Goal: Information Seeking & Learning: Find specific page/section

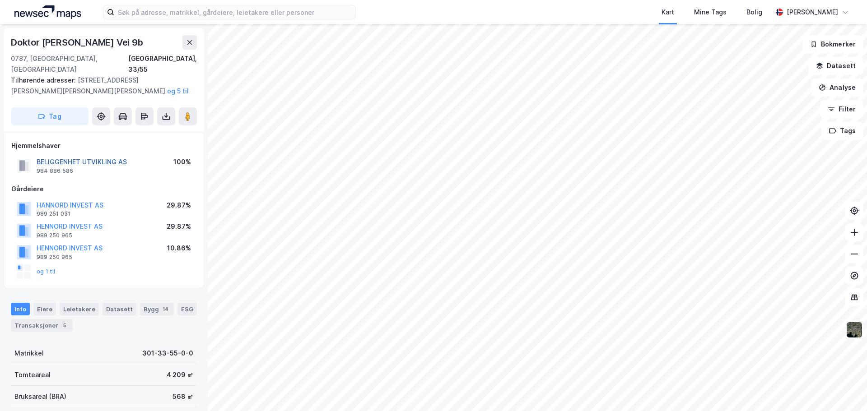
click at [0, 0] on button "BELIGGENHET UTVIKLING AS" at bounding box center [0, 0] width 0 height 0
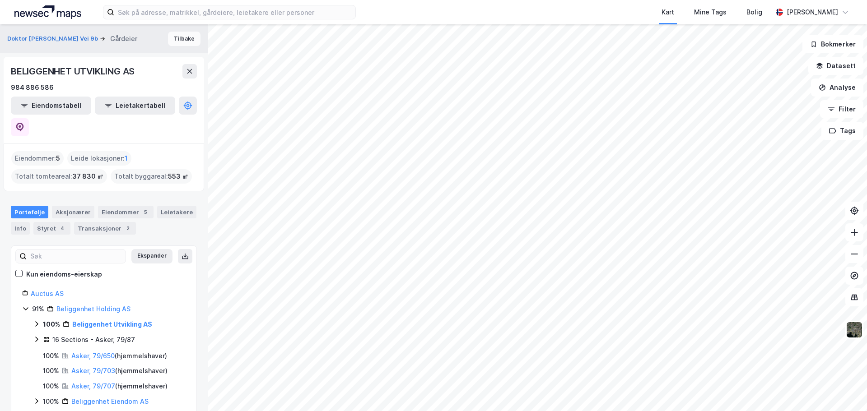
click at [168, 35] on button "Tilbake" at bounding box center [184, 39] width 33 height 14
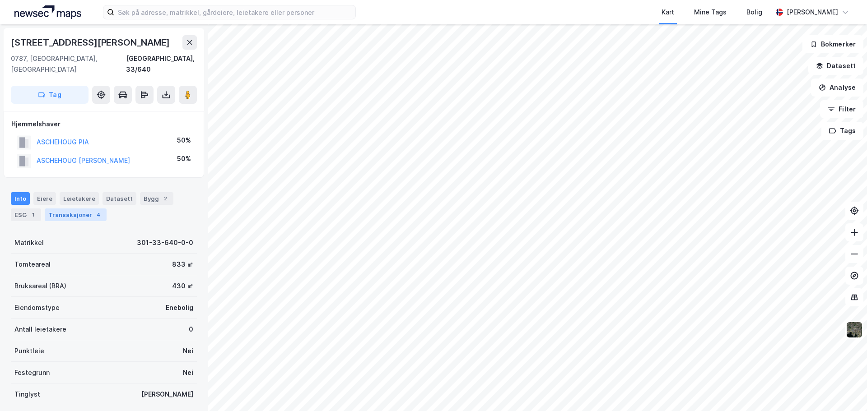
click at [79, 209] on div "Transaksjoner 4" at bounding box center [76, 215] width 62 height 13
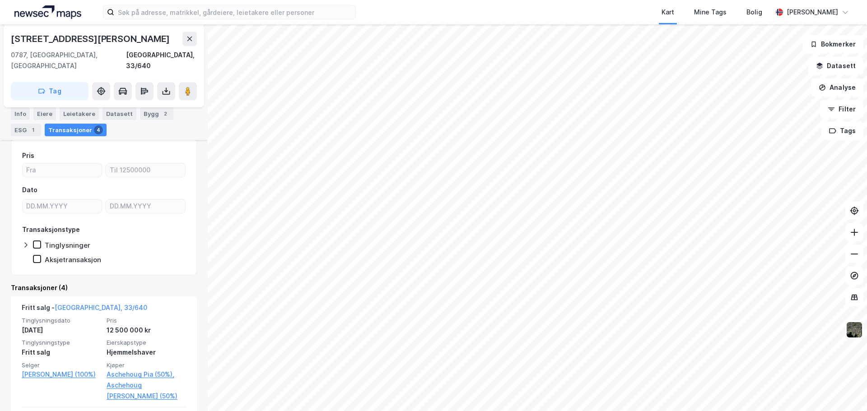
scroll to position [181, 0]
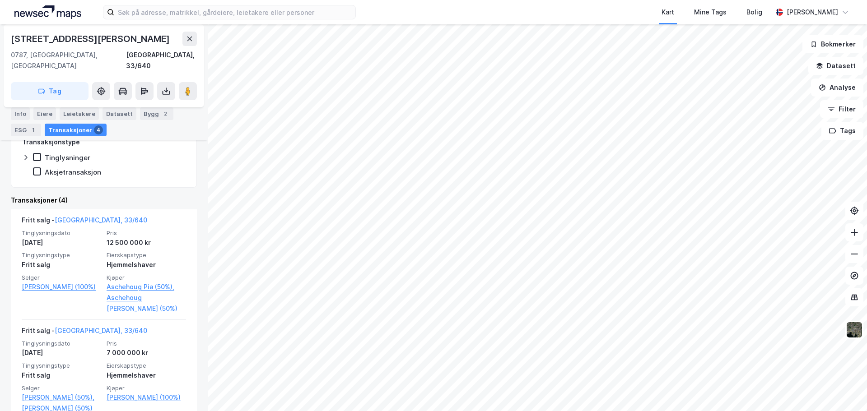
scroll to position [36, 0]
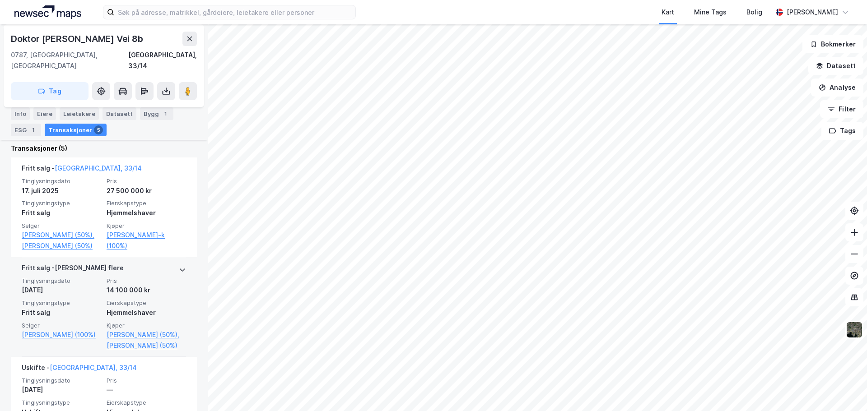
scroll to position [226, 0]
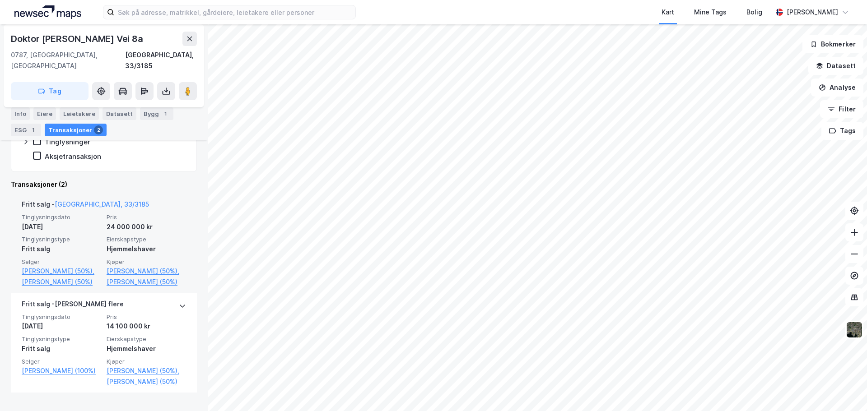
scroll to position [200, 0]
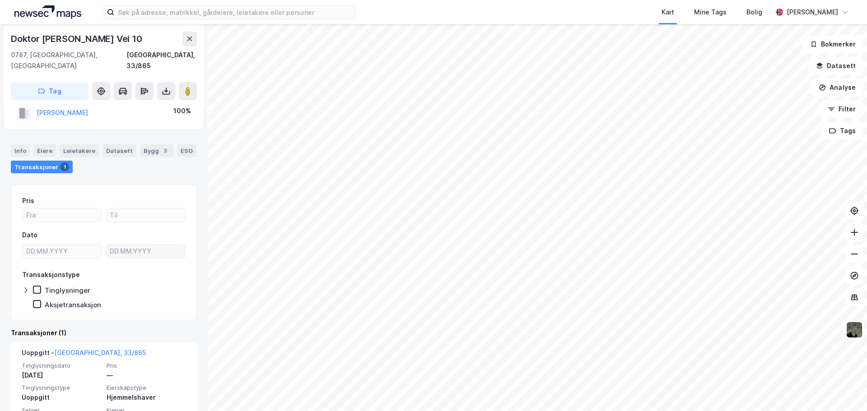
scroll to position [60, 0]
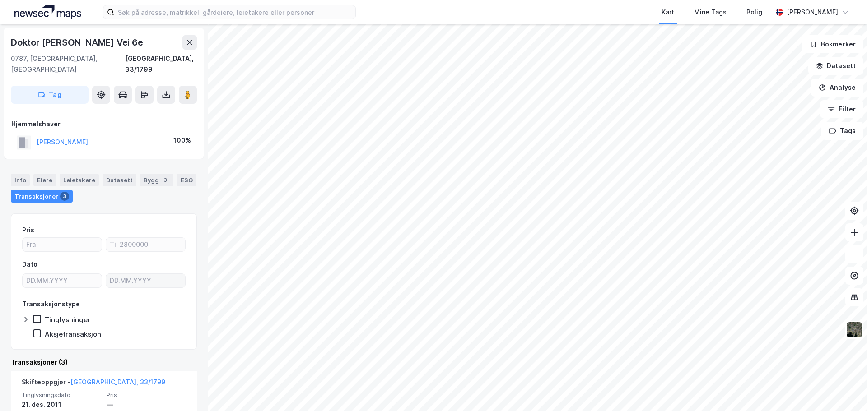
scroll to position [90, 0]
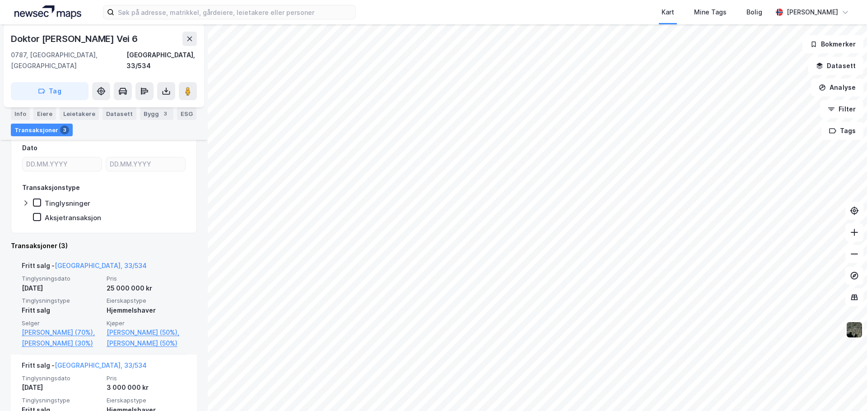
scroll to position [136, 0]
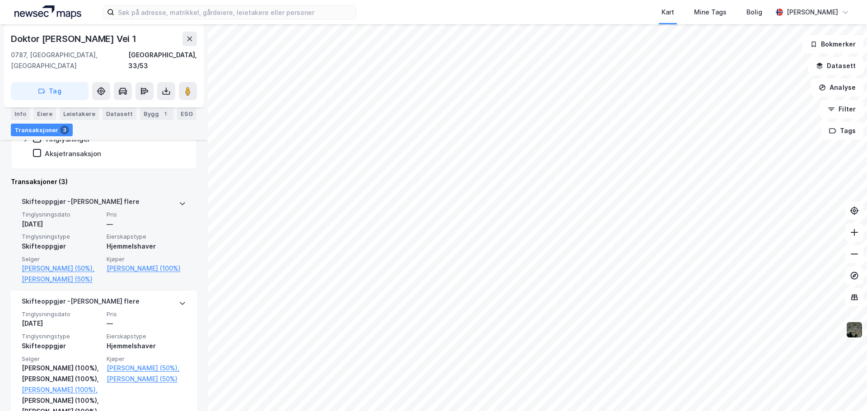
scroll to position [226, 0]
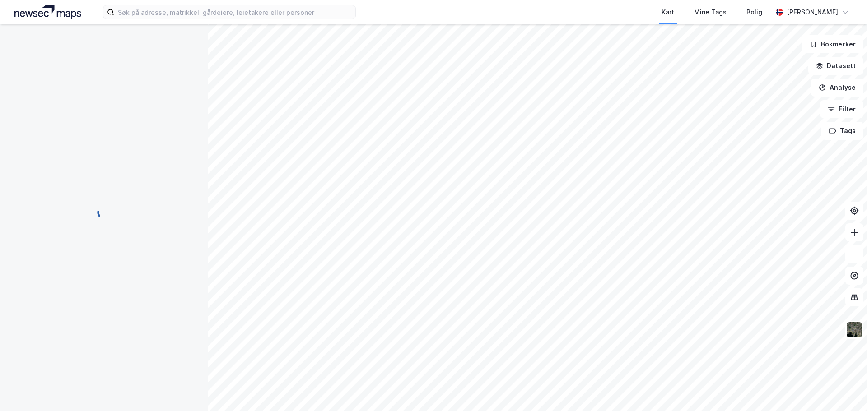
scroll to position [25, 0]
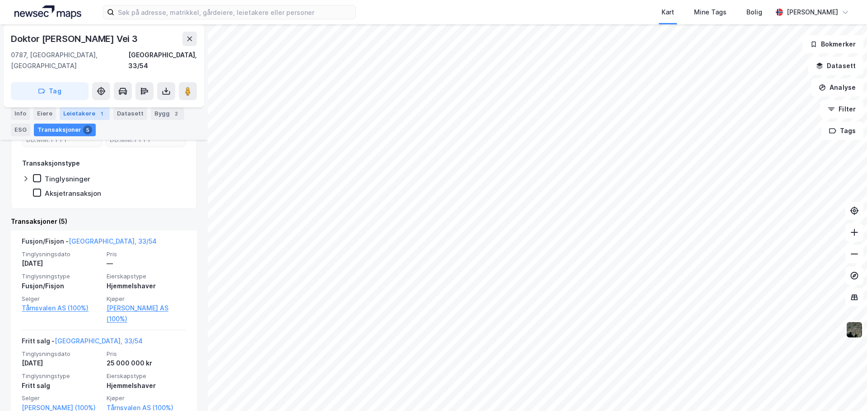
scroll to position [233, 0]
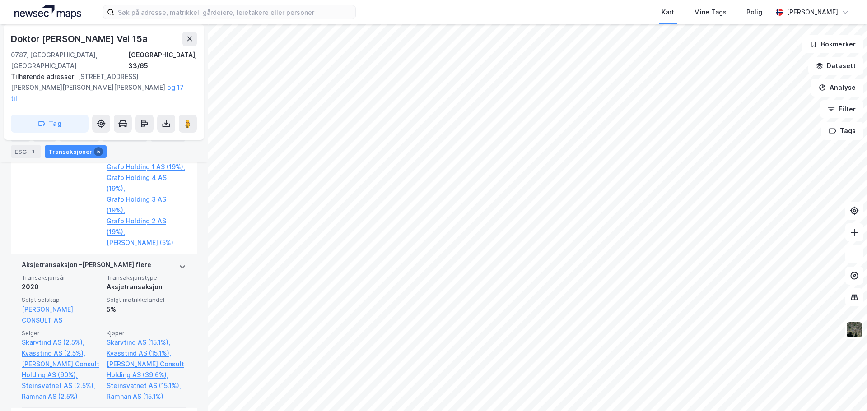
scroll to position [433, 0]
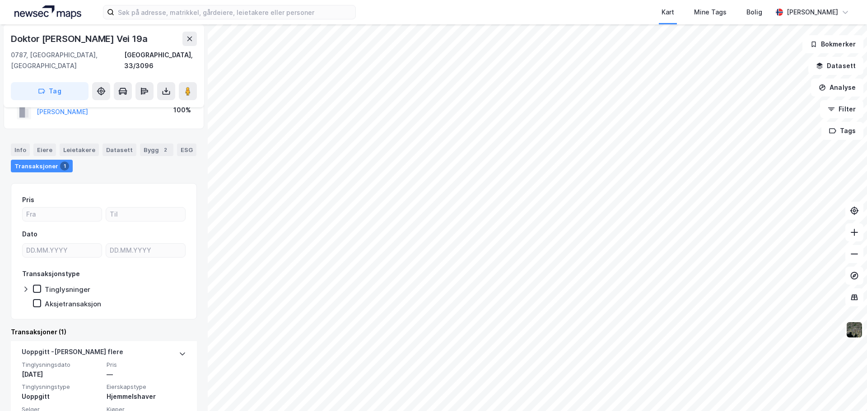
scroll to position [49, 0]
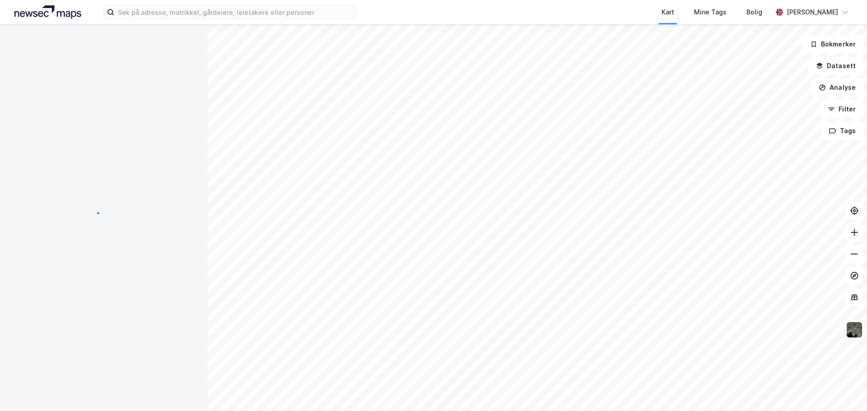
scroll to position [36, 0]
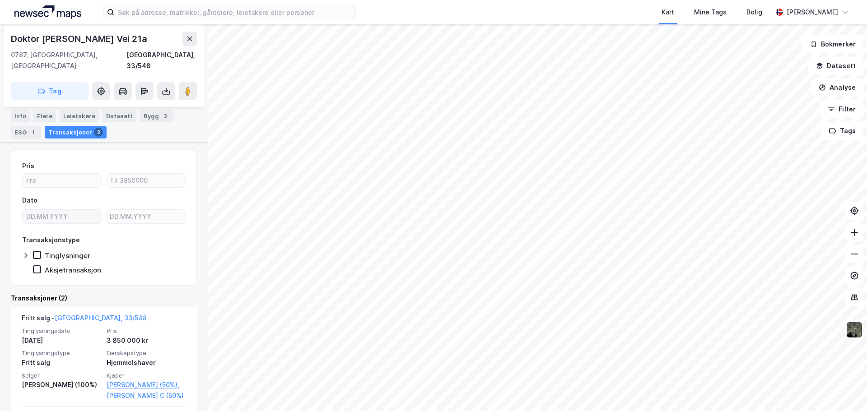
scroll to position [136, 0]
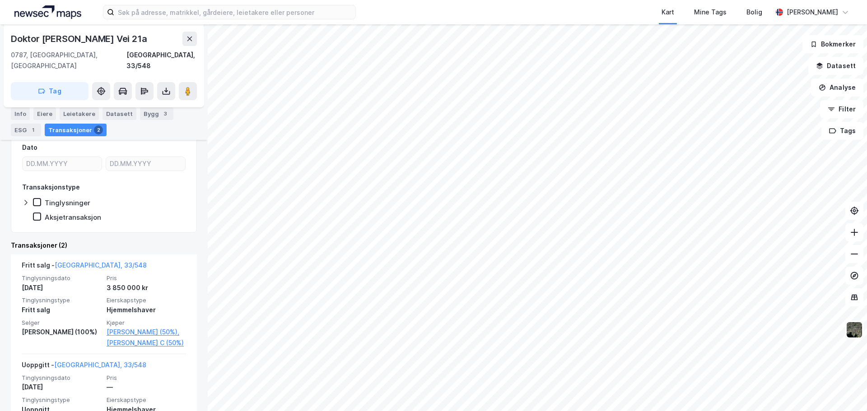
click at [278, 21] on div "Kart Mine Tags Bolig [PERSON_NAME]" at bounding box center [433, 12] width 867 height 24
click at [278, 18] on input at bounding box center [234, 12] width 241 height 14
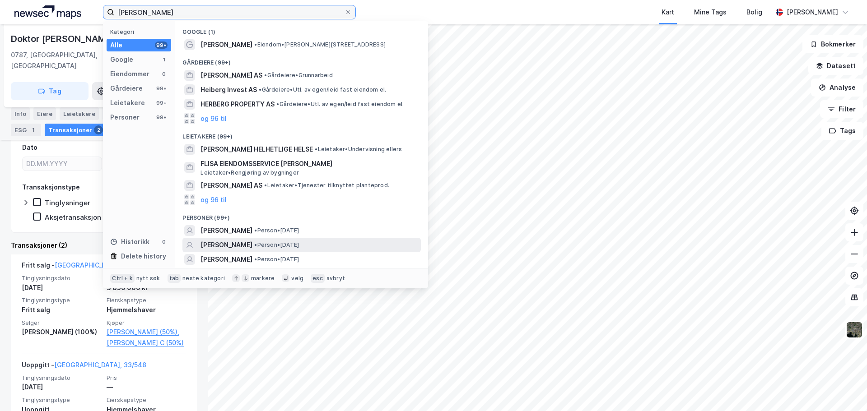
type input "[PERSON_NAME]"
click at [316, 250] on div "[PERSON_NAME] • Person • [DATE]" at bounding box center [310, 245] width 219 height 11
